Goal: Information Seeking & Learning: Find specific fact

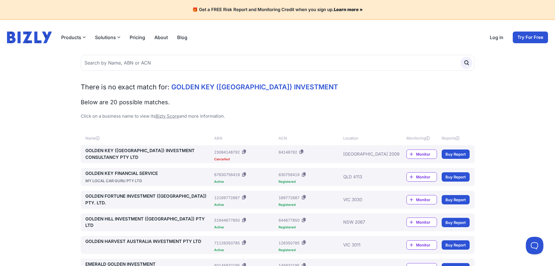
click at [166, 156] on link "GOLDEN KEY (AUSTRALIA) INVESTMENT CONSULTANCY PTY LTD" at bounding box center [148, 153] width 127 height 13
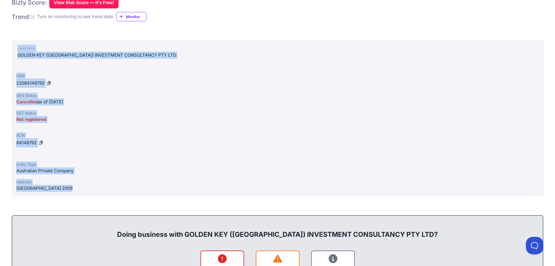
drag, startPoint x: 13, startPoint y: 51, endPoint x: 101, endPoint y: 215, distance: 186.2
copy div "Legal Name GOLDEN KEY ([GEOGRAPHIC_DATA]) INVESTMENT CONSULTANCY PTY LTD ABN 23…"
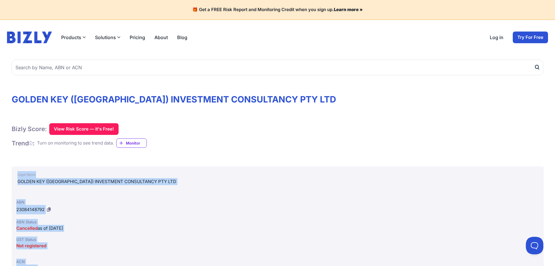
click at [33, 212] on span "23084148792" at bounding box center [30, 209] width 28 height 6
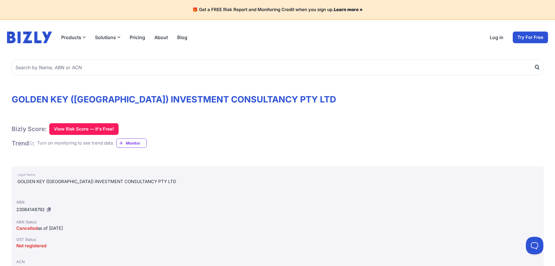
click at [51, 211] on icon at bounding box center [49, 209] width 4 height 4
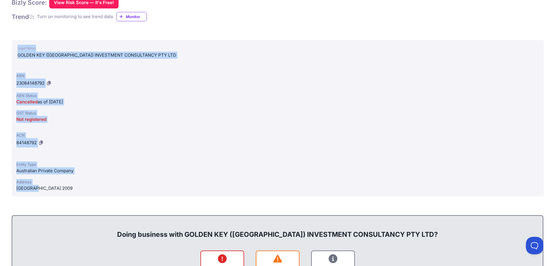
drag, startPoint x: 17, startPoint y: 60, endPoint x: 113, endPoint y: 207, distance: 175.6
click at [113, 196] on div "Legal Name GOLDEN KEY ([GEOGRAPHIC_DATA]) INVESTMENT CONSULTANCY PTY LTD ABN 23…" at bounding box center [278, 118] width 532 height 156
copy div "Legal Name GOLDEN KEY ([GEOGRAPHIC_DATA]) INVESTMENT CONSULTANCY PTY LTD ABN 23…"
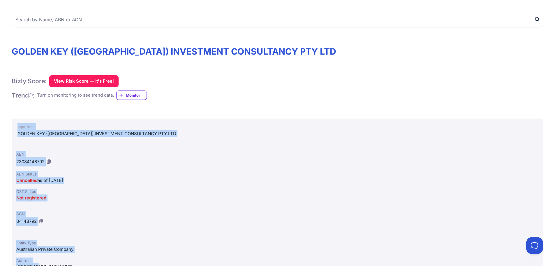
scroll to position [0, 0]
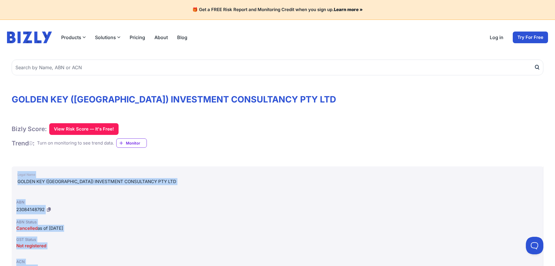
copy div "Legal Name GOLDEN KEY ([GEOGRAPHIC_DATA]) INVESTMENT CONSULTANCY PTY LTD ABN 23…"
